Goal: Information Seeking & Learning: Learn about a topic

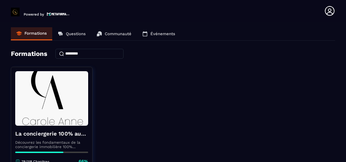
drag, startPoint x: 343, startPoint y: 70, endPoint x: 346, endPoint y: 87, distance: 16.7
click at [342, 87] on section "Formations Questions Communauté Événements Formations La conciergerie 100% auto…" at bounding box center [173, 93] width 346 height 142
drag, startPoint x: 346, startPoint y: 87, endPoint x: 253, endPoint y: 113, distance: 95.9
click at [253, 113] on div "La conciergerie 100% automatisée Découvrez les fondamentaux de la conciergerie …" at bounding box center [173, 135] width 324 height 136
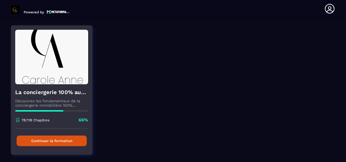
click at [56, 147] on div "Continuer la formation" at bounding box center [51, 140] width 81 height 24
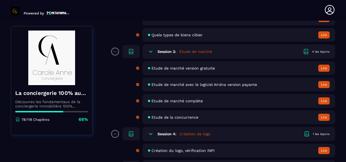
scroll to position [163, 0]
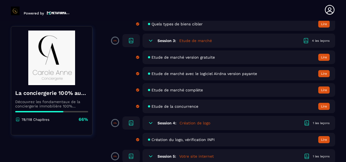
click at [187, 141] on span "Création du logo, vérification INPI" at bounding box center [183, 139] width 63 height 4
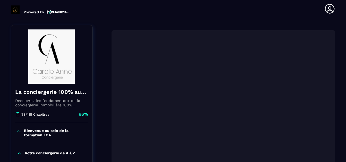
scroll to position [56, 0]
click at [342, 46] on section "Formations Questions Communauté Événements Formations / La conciergerie 100% au…" at bounding box center [173, 91] width 346 height 142
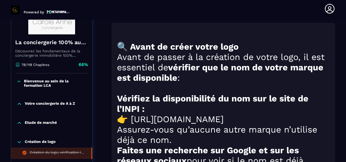
scroll to position [394, 0]
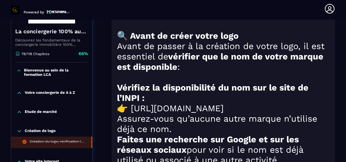
drag, startPoint x: 211, startPoint y: 111, endPoint x: 133, endPoint y: 111, distance: 78.4
click at [133, 111] on h1 "👉 [URL][DOMAIN_NAME]" at bounding box center [223, 108] width 213 height 10
copy h1 "ttps://[DOMAIN_NAME]"
